Goal: Check status: Check status

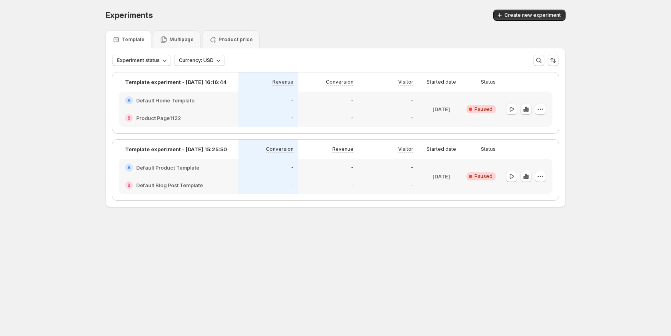
click at [215, 113] on div "B Product Page1122" at bounding box center [179, 118] width 120 height 18
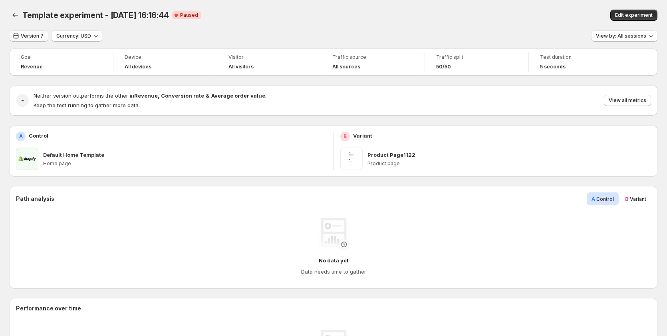
click at [28, 33] on button "Version 7" at bounding box center [29, 35] width 39 height 11
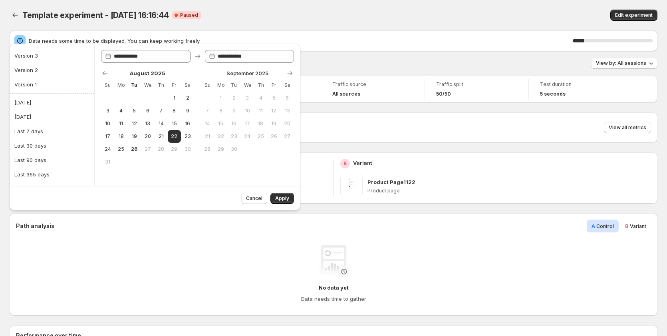
scroll to position [80, 0]
click at [53, 149] on button "Last 90 days" at bounding box center [52, 146] width 80 height 13
type input "**********"
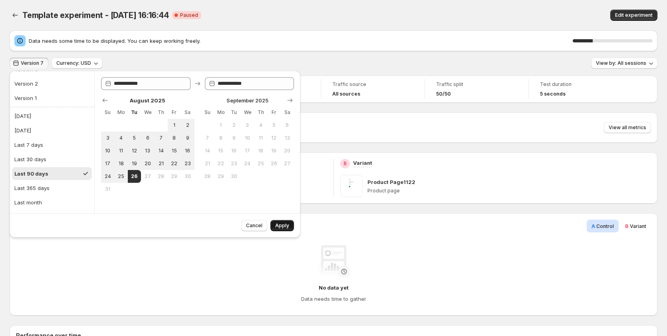
click at [281, 222] on button "Apply" at bounding box center [282, 225] width 24 height 11
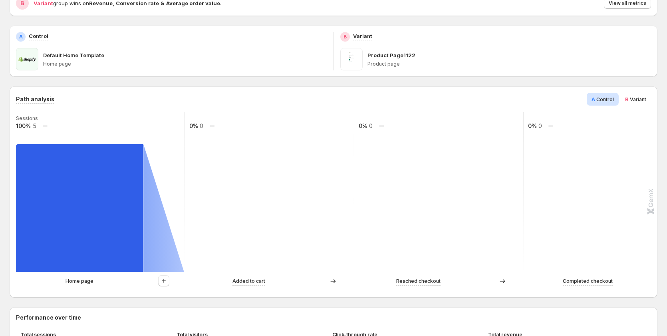
scroll to position [0, 0]
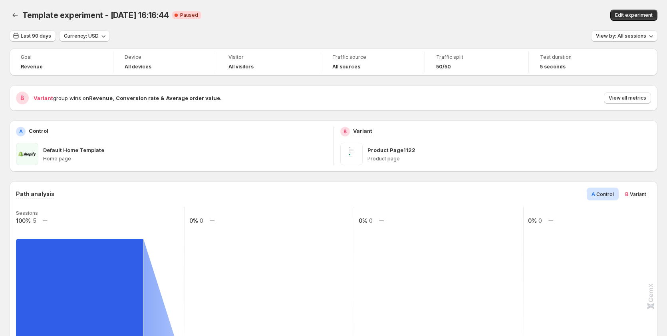
drag, startPoint x: 349, startPoint y: 9, endPoint x: 324, endPoint y: 1, distance: 26.0
click at [348, 9] on div "Template experiment - [DATE] 16:16:44. This page is ready Template experiment -…" at bounding box center [334, 15] width 648 height 30
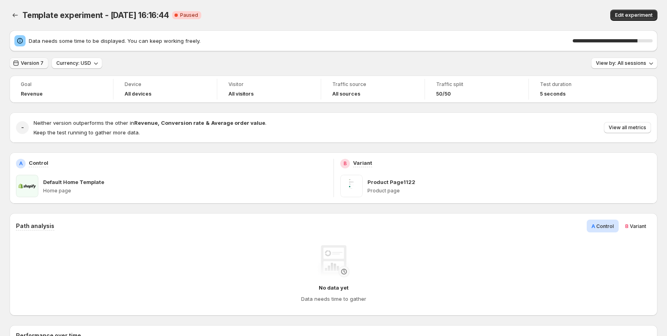
click at [44, 63] on button "Version 7" at bounding box center [29, 63] width 39 height 11
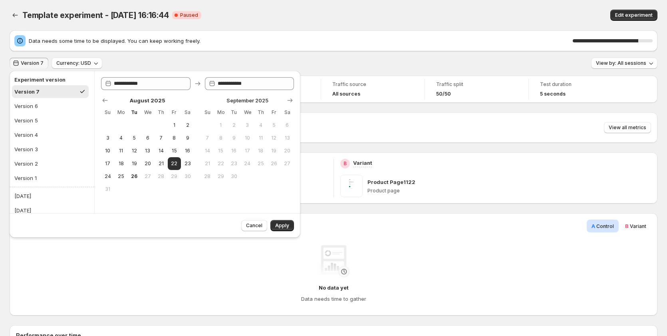
scroll to position [107, 0]
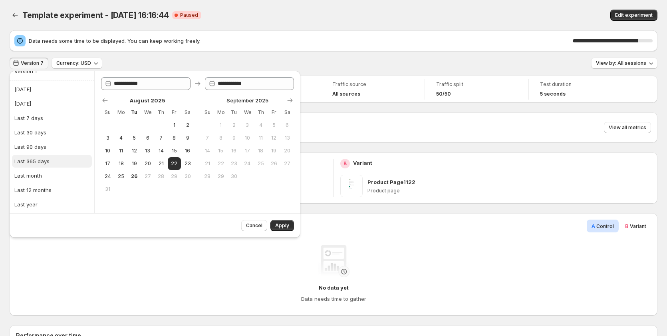
click at [53, 162] on button "Last 365 days" at bounding box center [52, 161] width 80 height 13
type input "**********"
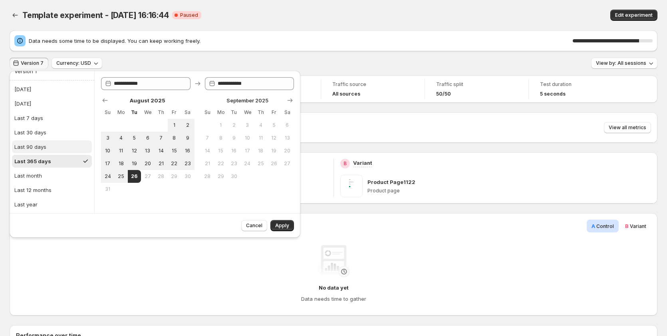
click at [56, 143] on button "Last 90 days" at bounding box center [52, 146] width 80 height 13
type input "**********"
click at [292, 224] on button "Apply" at bounding box center [282, 225] width 24 height 11
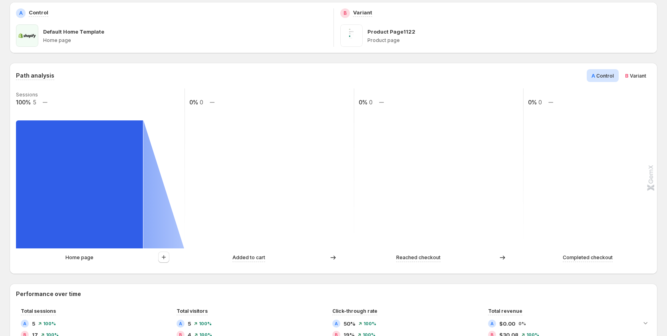
scroll to position [133, 0]
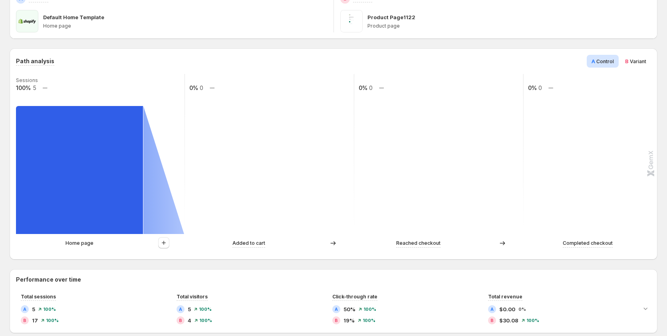
click at [628, 60] on div "B Variant" at bounding box center [635, 61] width 31 height 13
